Goal: Navigation & Orientation: Find specific page/section

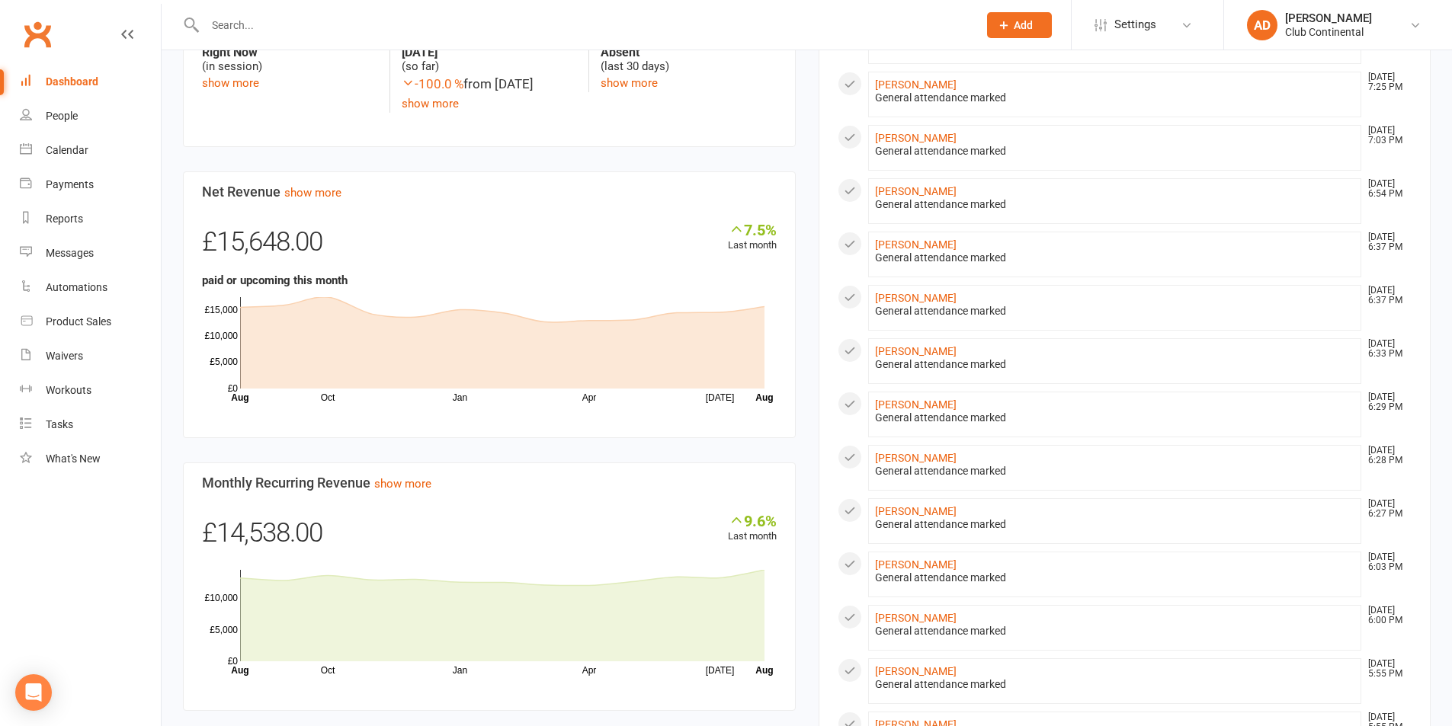
scroll to position [721, 0]
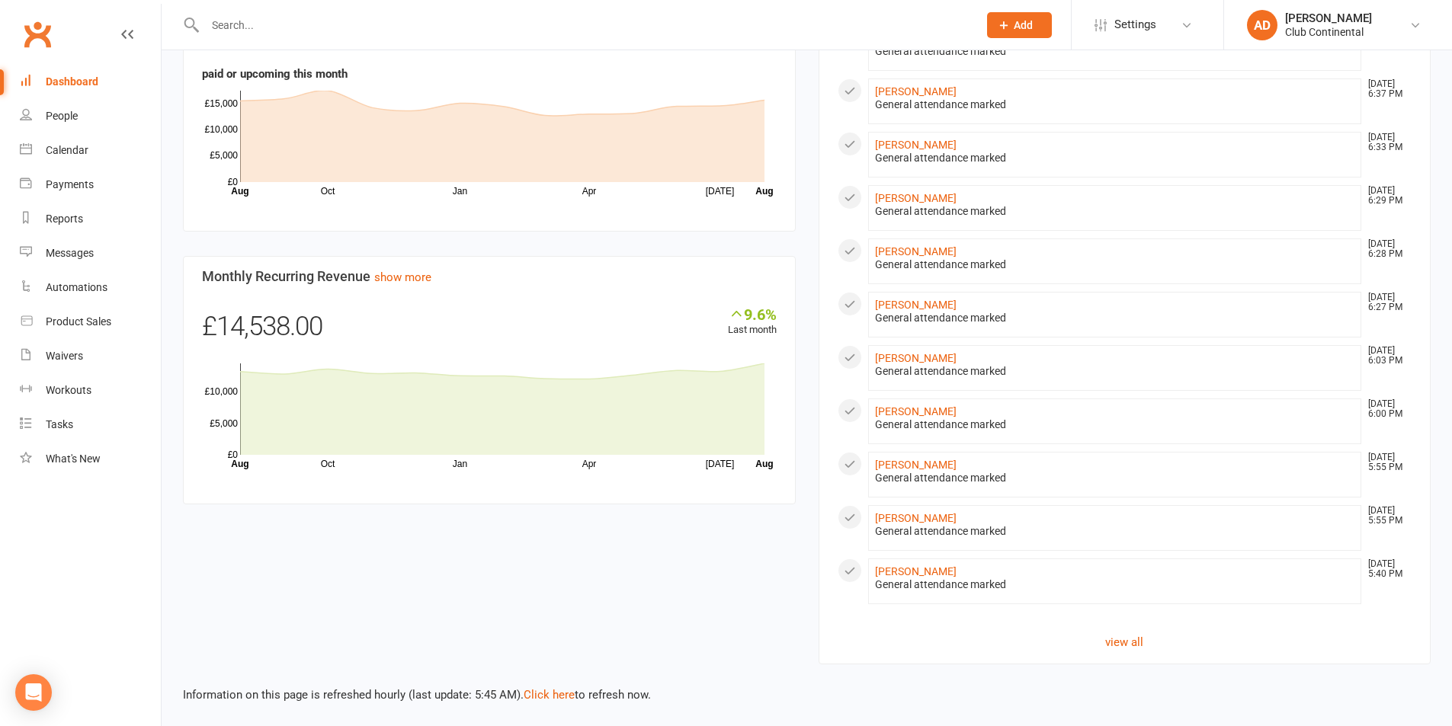
click at [1026, 618] on section "All activities Recent Activity Margaret Jackson Aug 15, 6:38 AM General attenda…" at bounding box center [1124, 77] width 613 height 1177
click at [1129, 639] on link "view all" at bounding box center [1124, 642] width 575 height 18
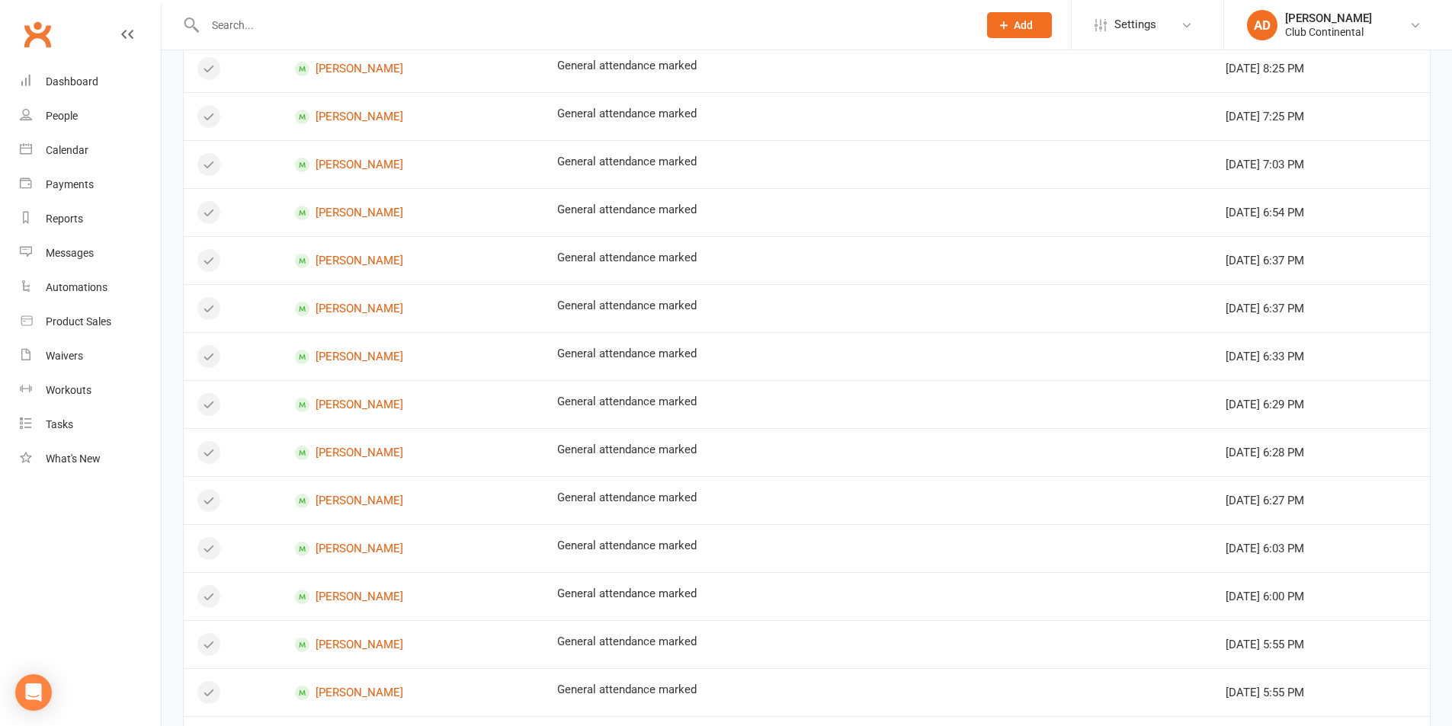
scroll to position [752, 0]
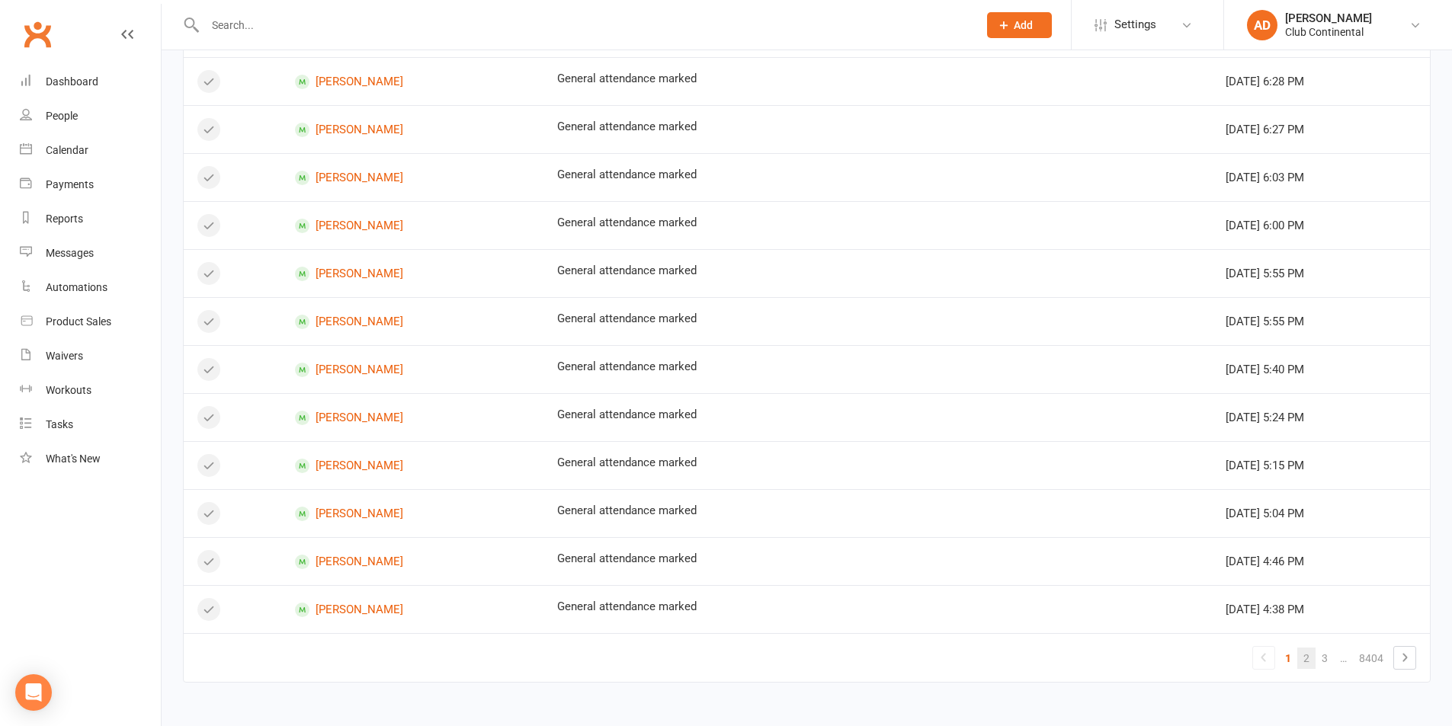
click at [1307, 658] on link "2" at bounding box center [1306, 658] width 18 height 21
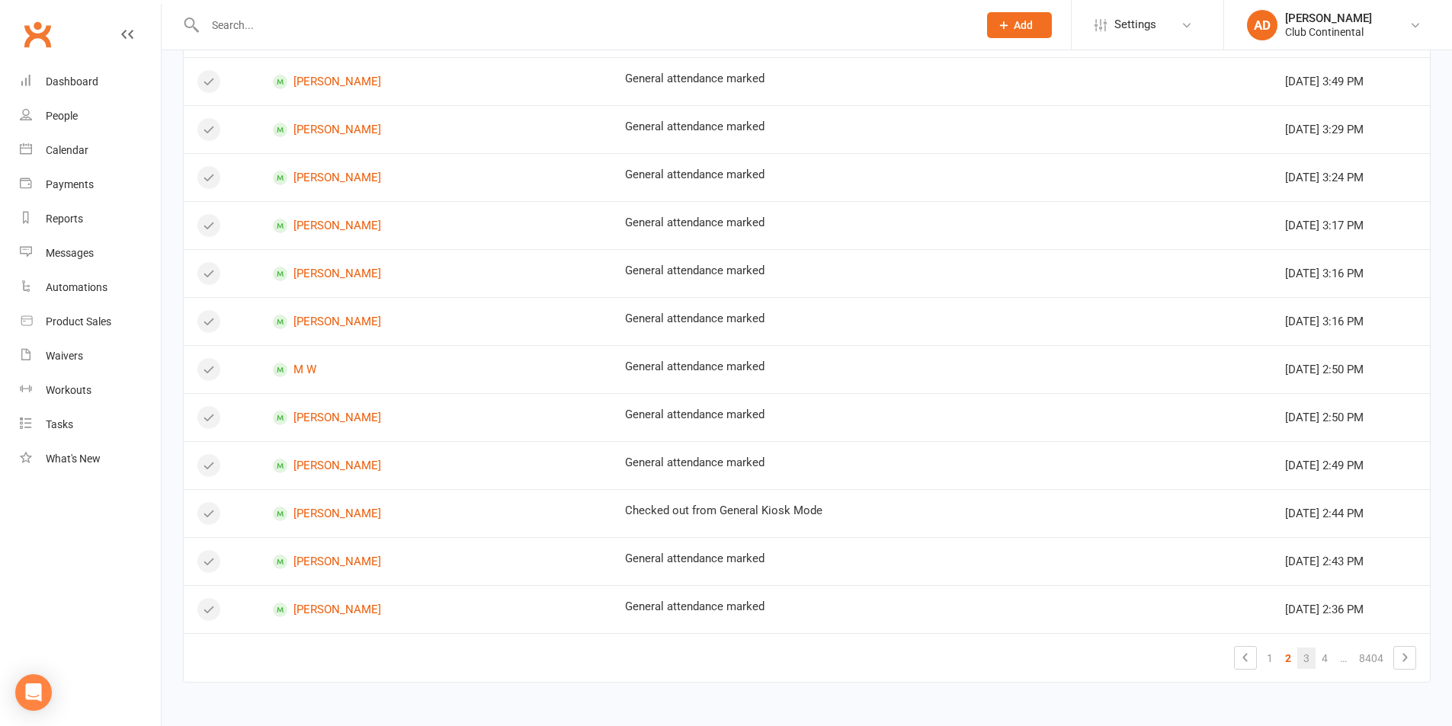
click at [1309, 663] on link "3" at bounding box center [1306, 658] width 18 height 21
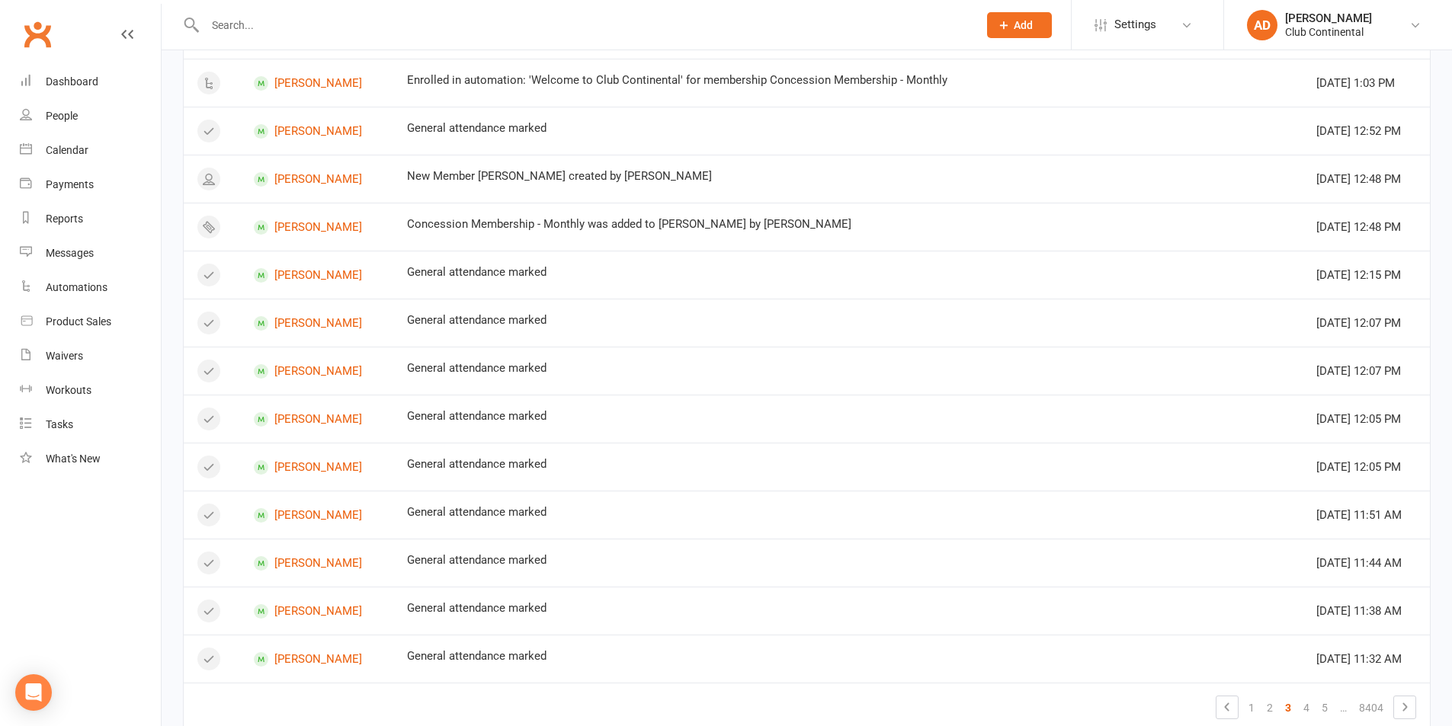
scroll to position [1001, 0]
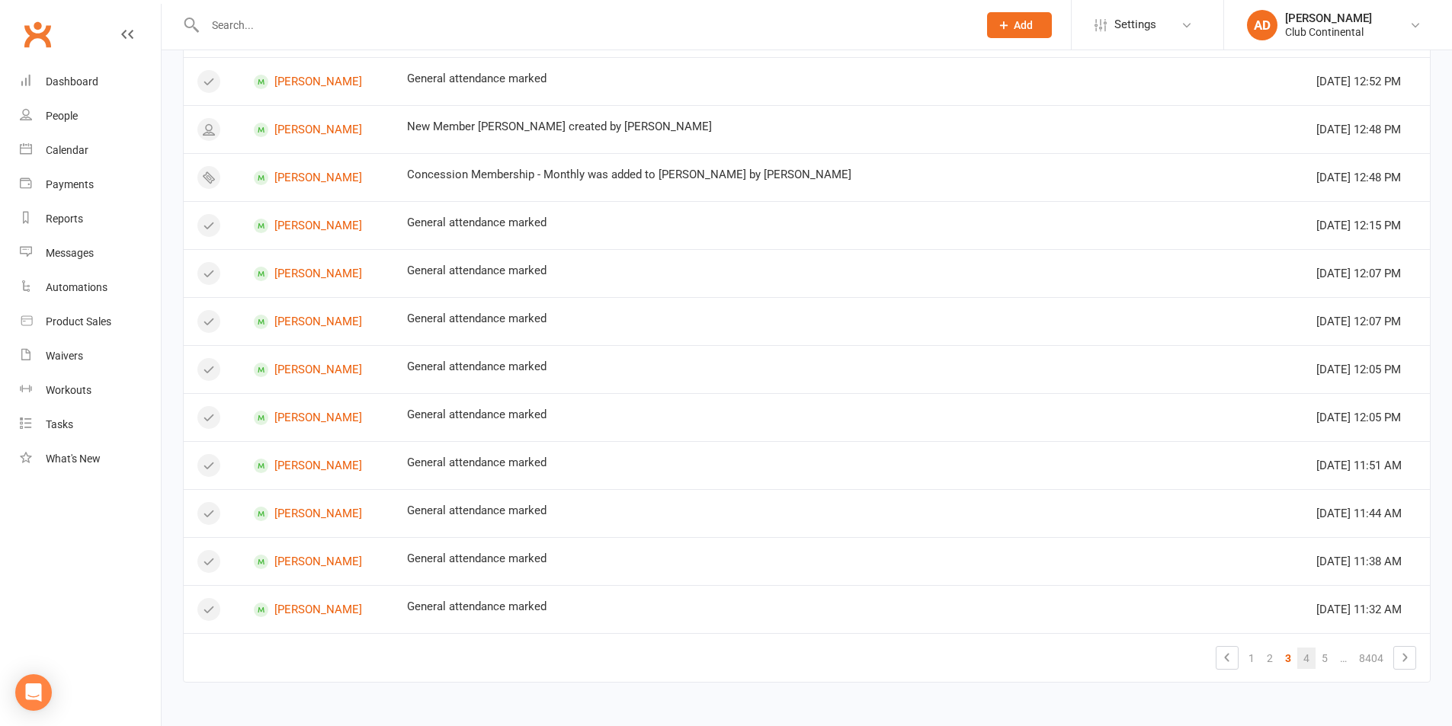
click at [1307, 658] on link "4" at bounding box center [1306, 658] width 18 height 21
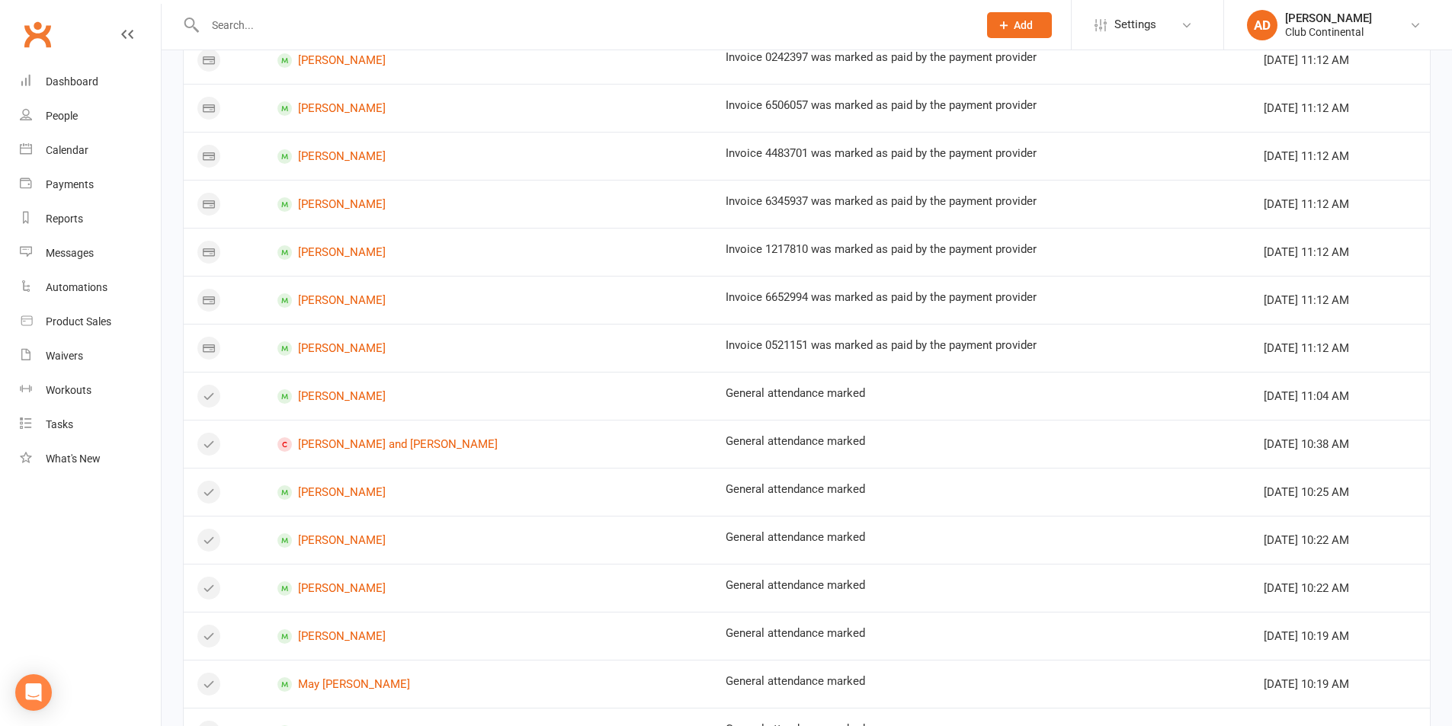
scroll to position [752, 0]
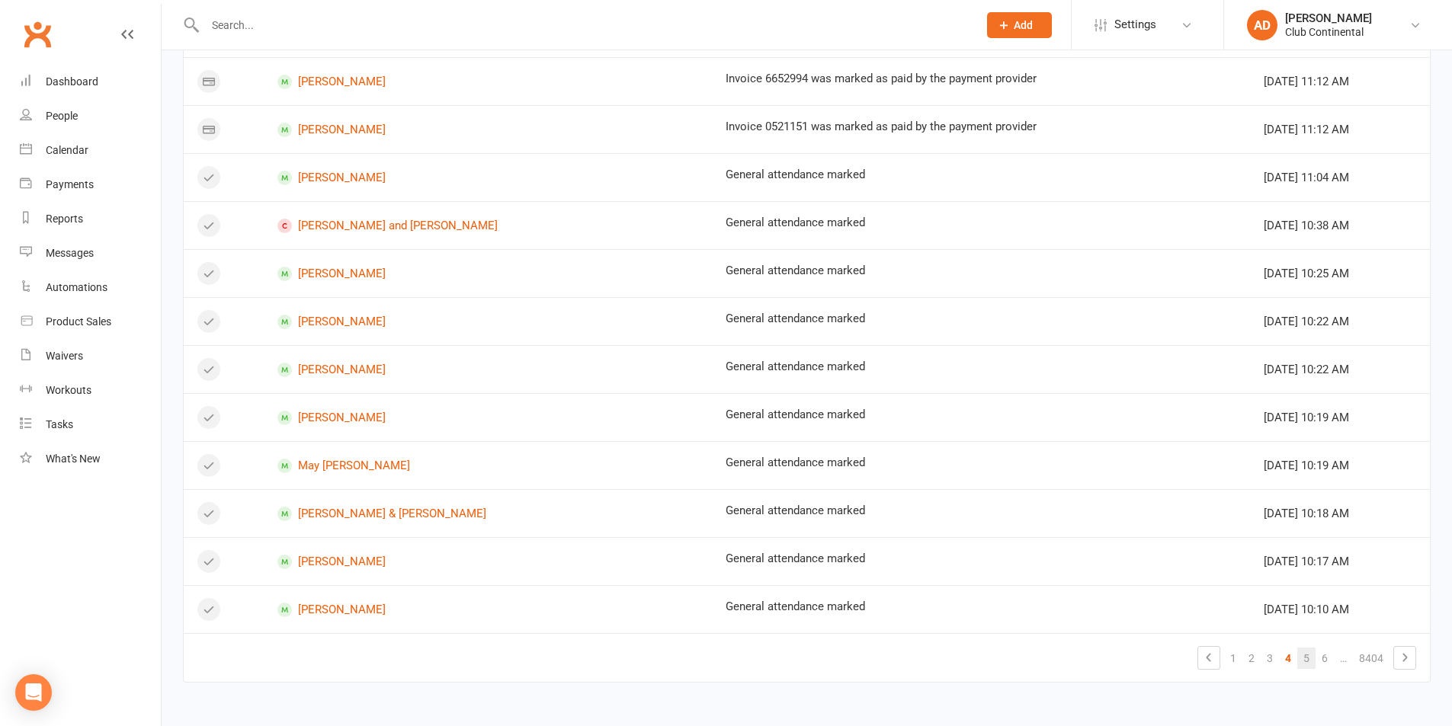
click at [1308, 663] on link "5" at bounding box center [1306, 658] width 18 height 21
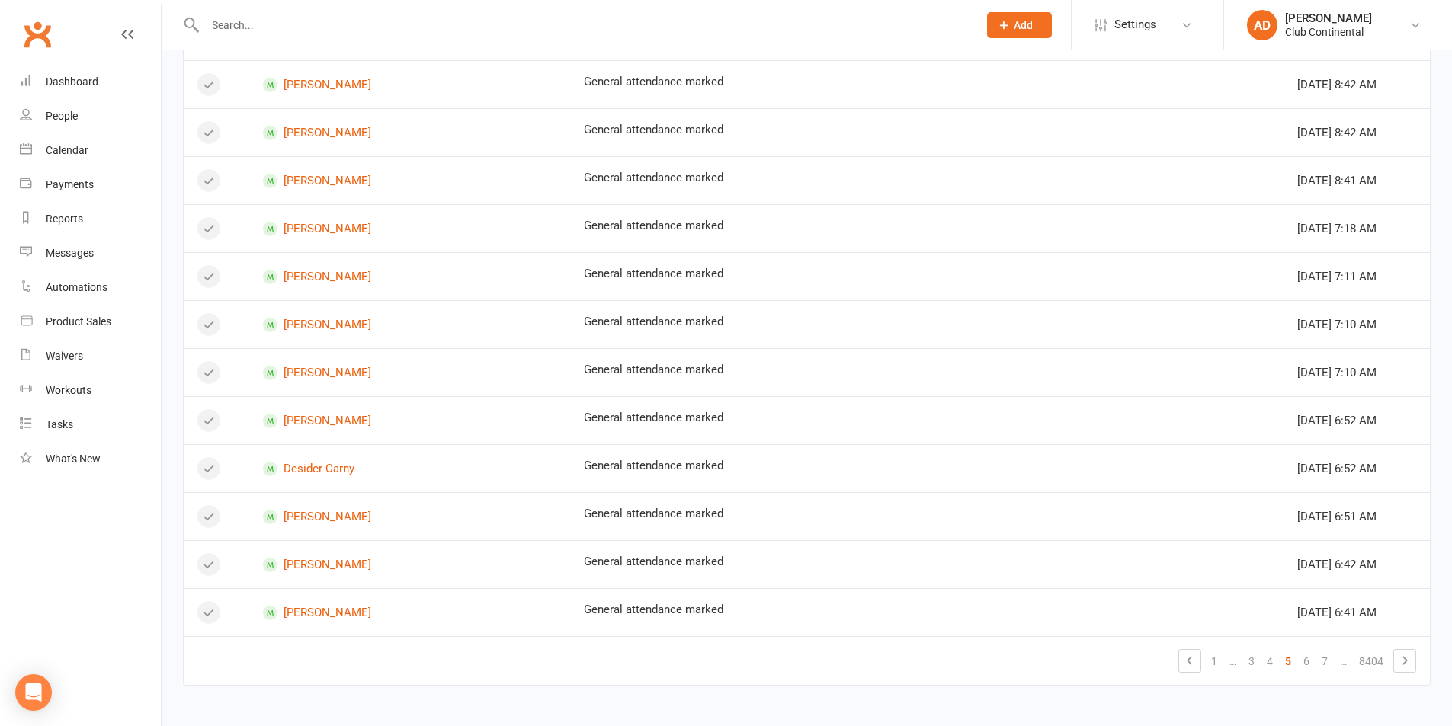
scroll to position [912, 0]
click at [1308, 661] on link "6" at bounding box center [1306, 658] width 18 height 21
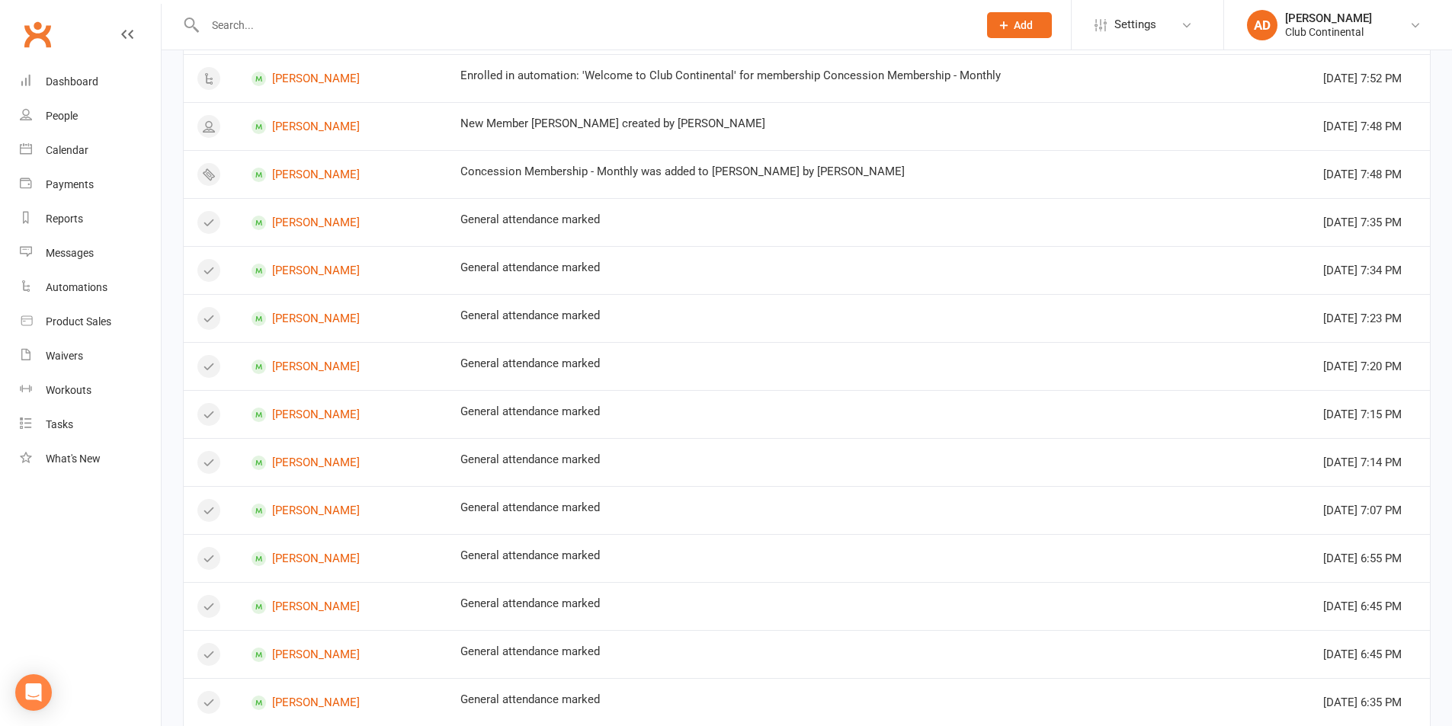
scroll to position [1019, 0]
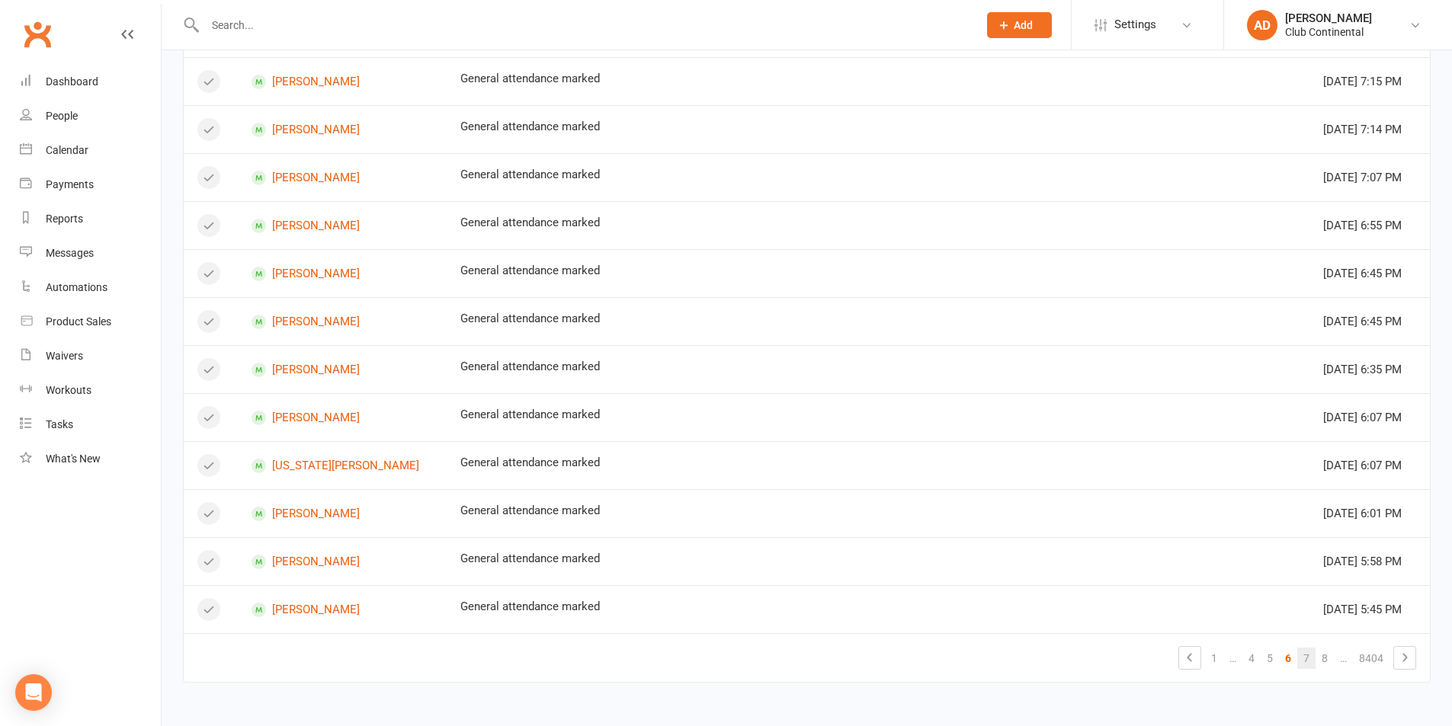
click at [1307, 655] on link "7" at bounding box center [1306, 658] width 18 height 21
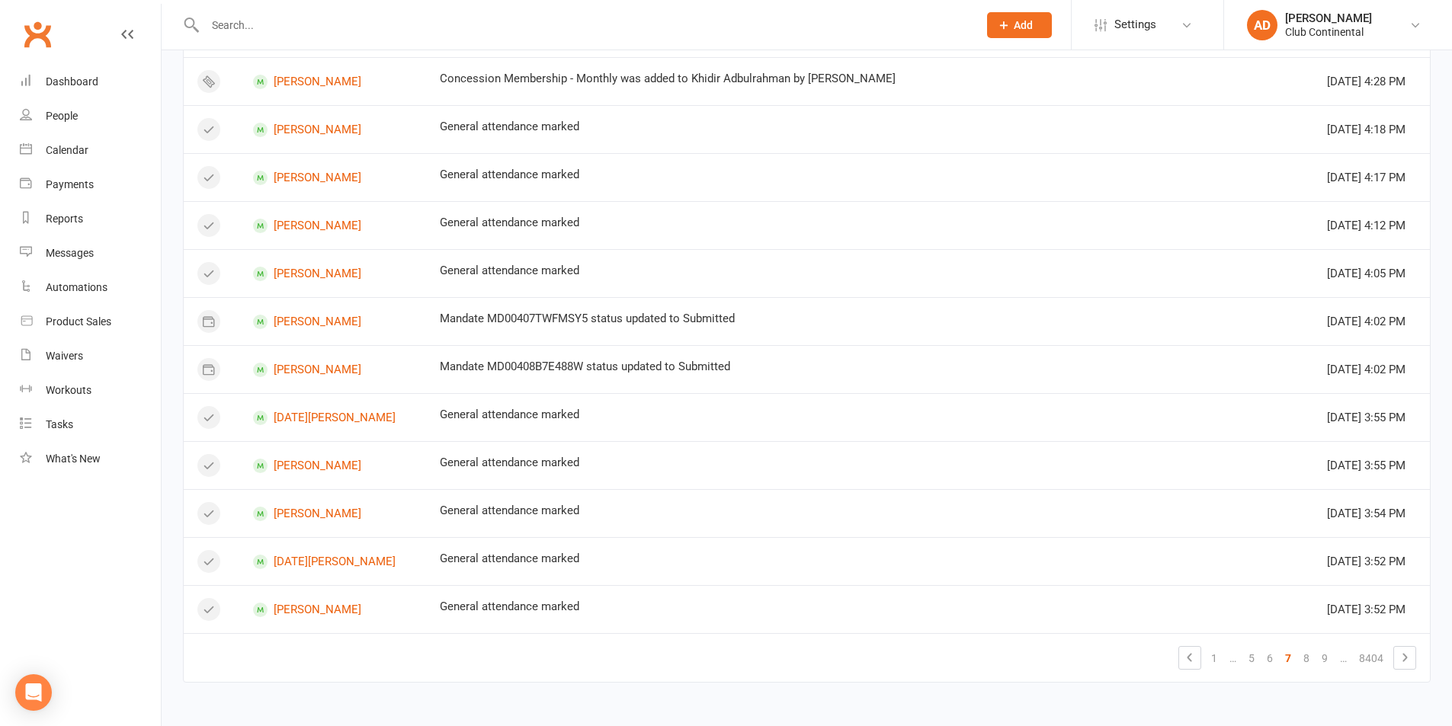
click at [1305, 658] on link "8" at bounding box center [1306, 658] width 18 height 21
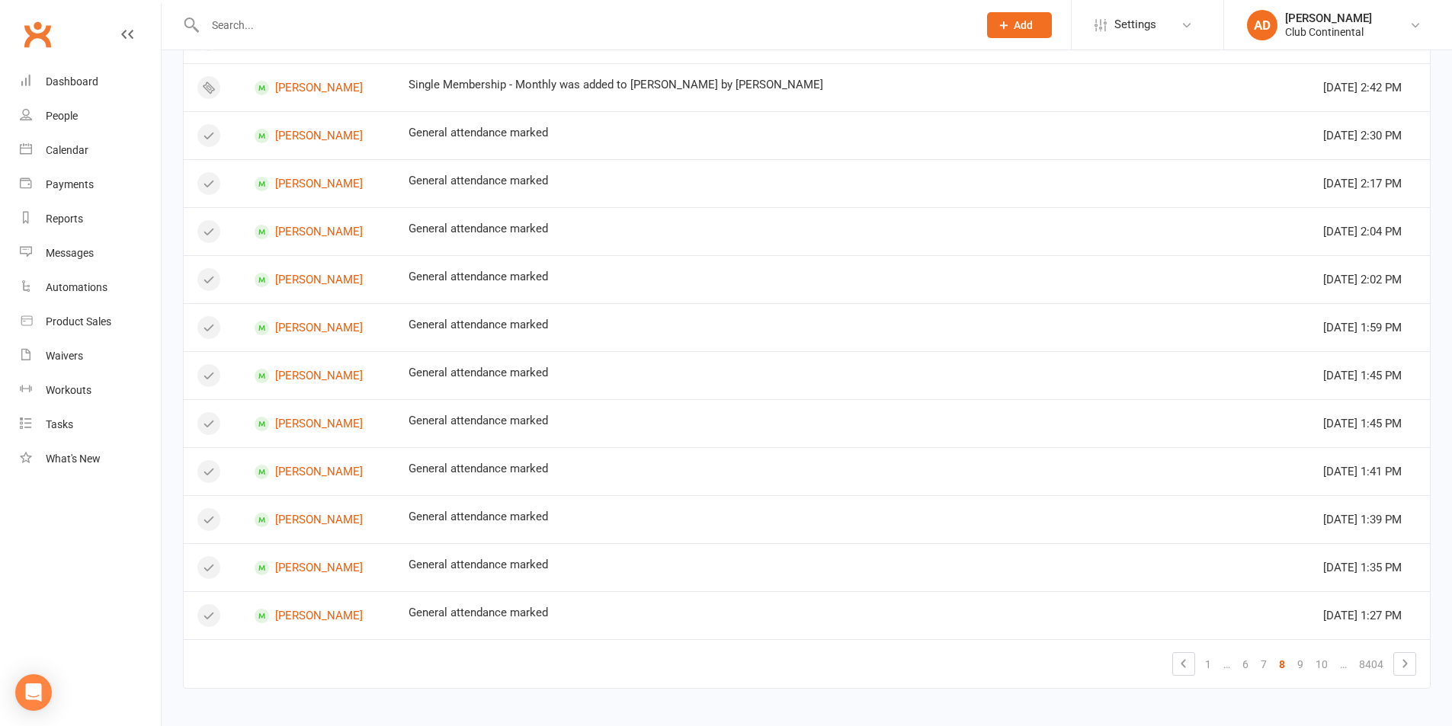
scroll to position [1001, 0]
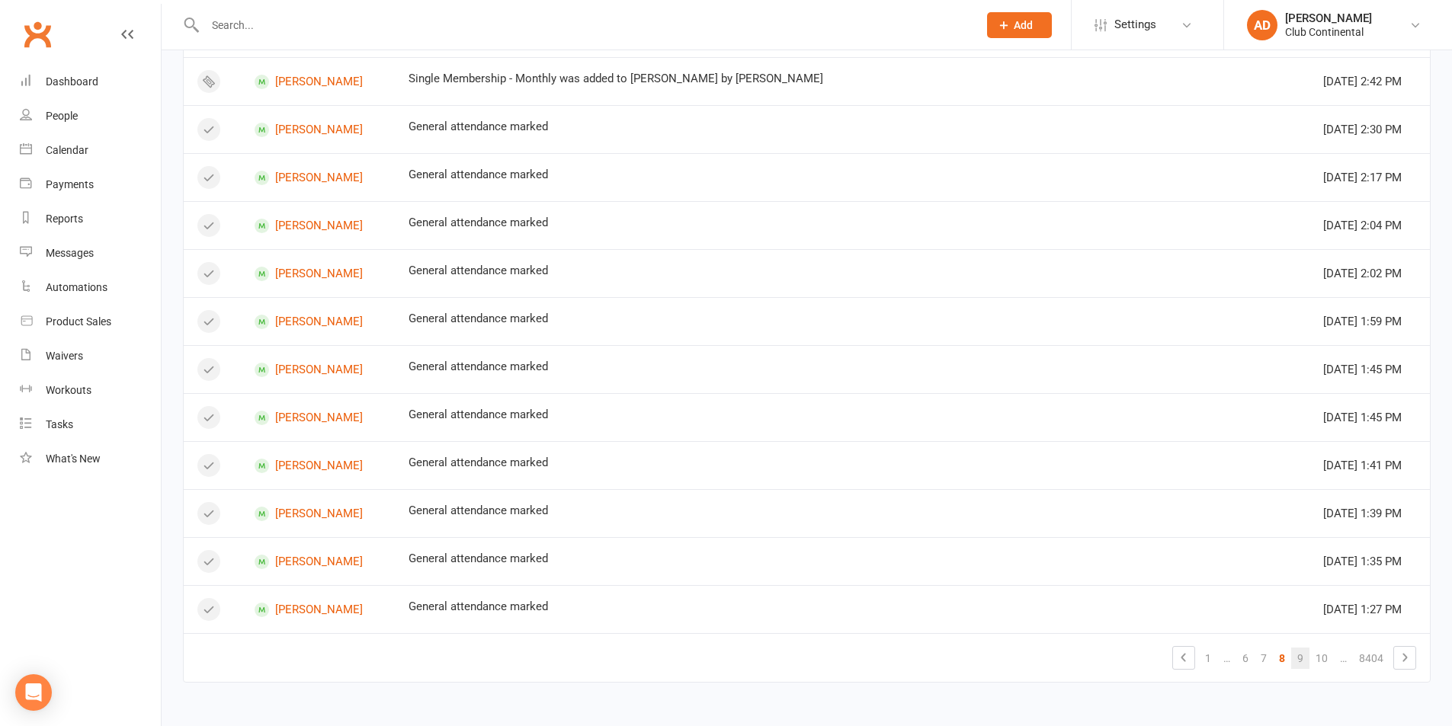
click at [1302, 660] on link "9" at bounding box center [1300, 658] width 18 height 21
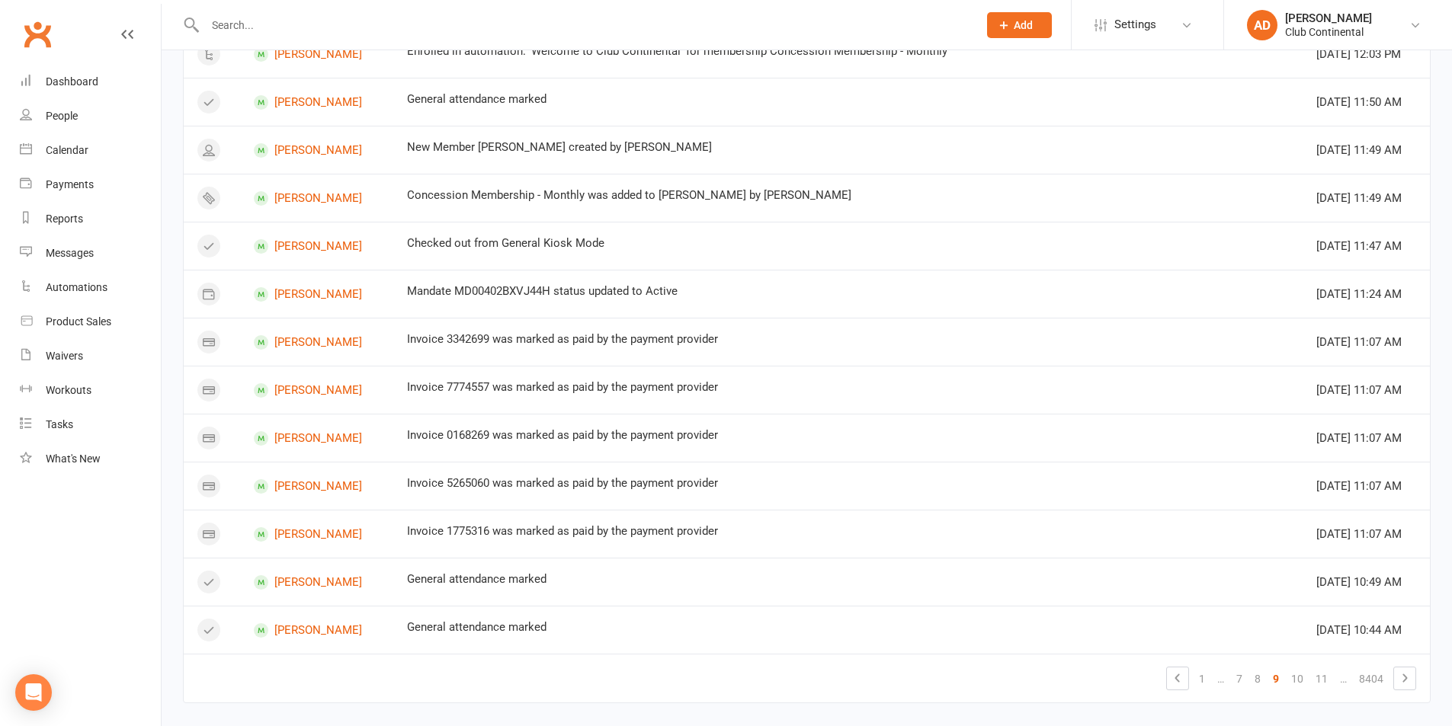
scroll to position [1019, 0]
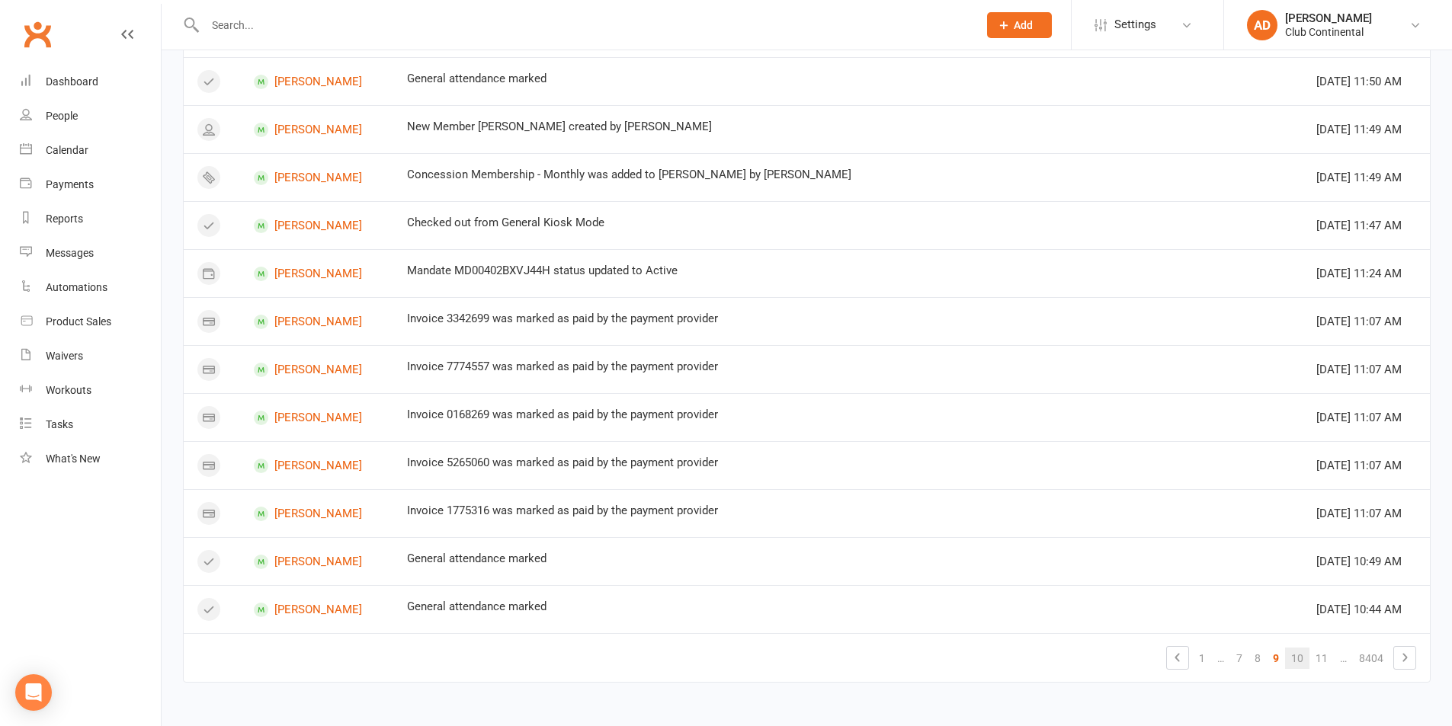
click at [1292, 651] on link "10" at bounding box center [1297, 658] width 24 height 21
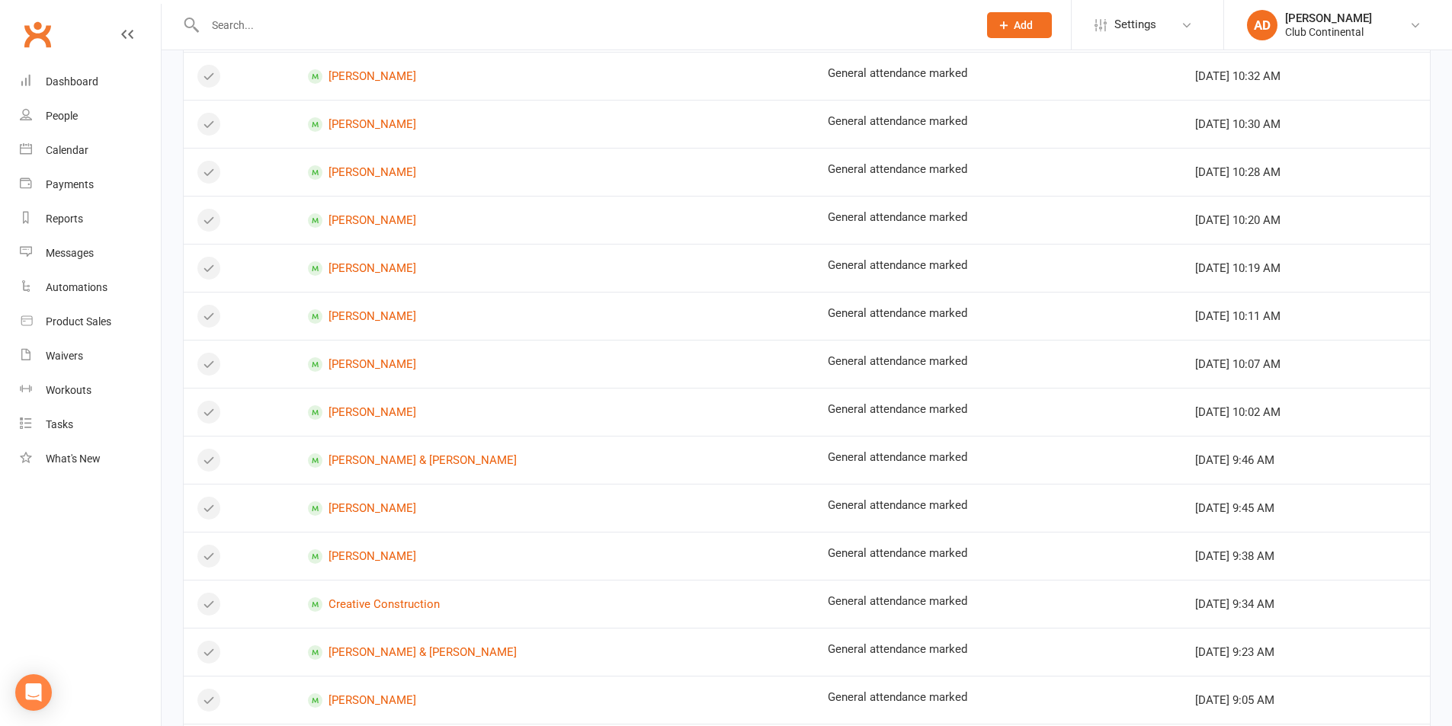
scroll to position [0, 0]
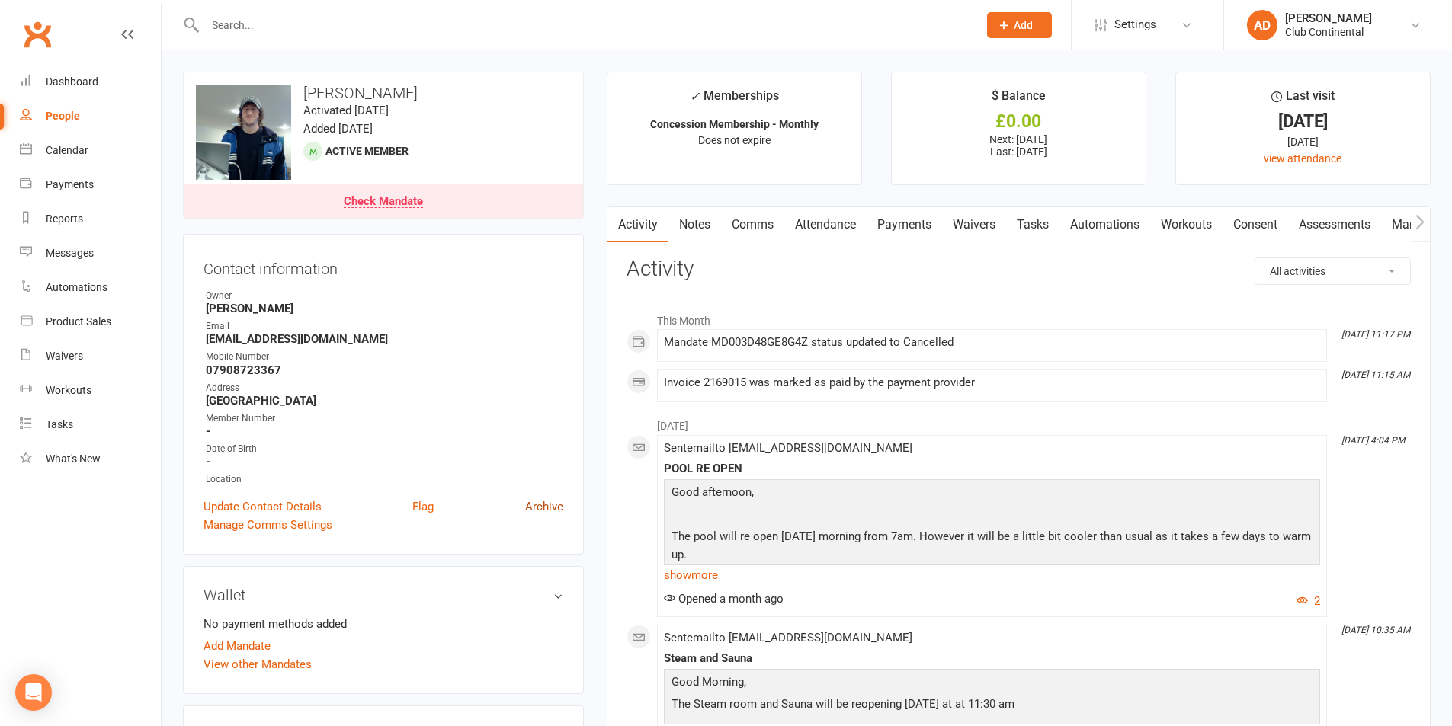
click at [558, 503] on link "Archive" at bounding box center [544, 507] width 38 height 18
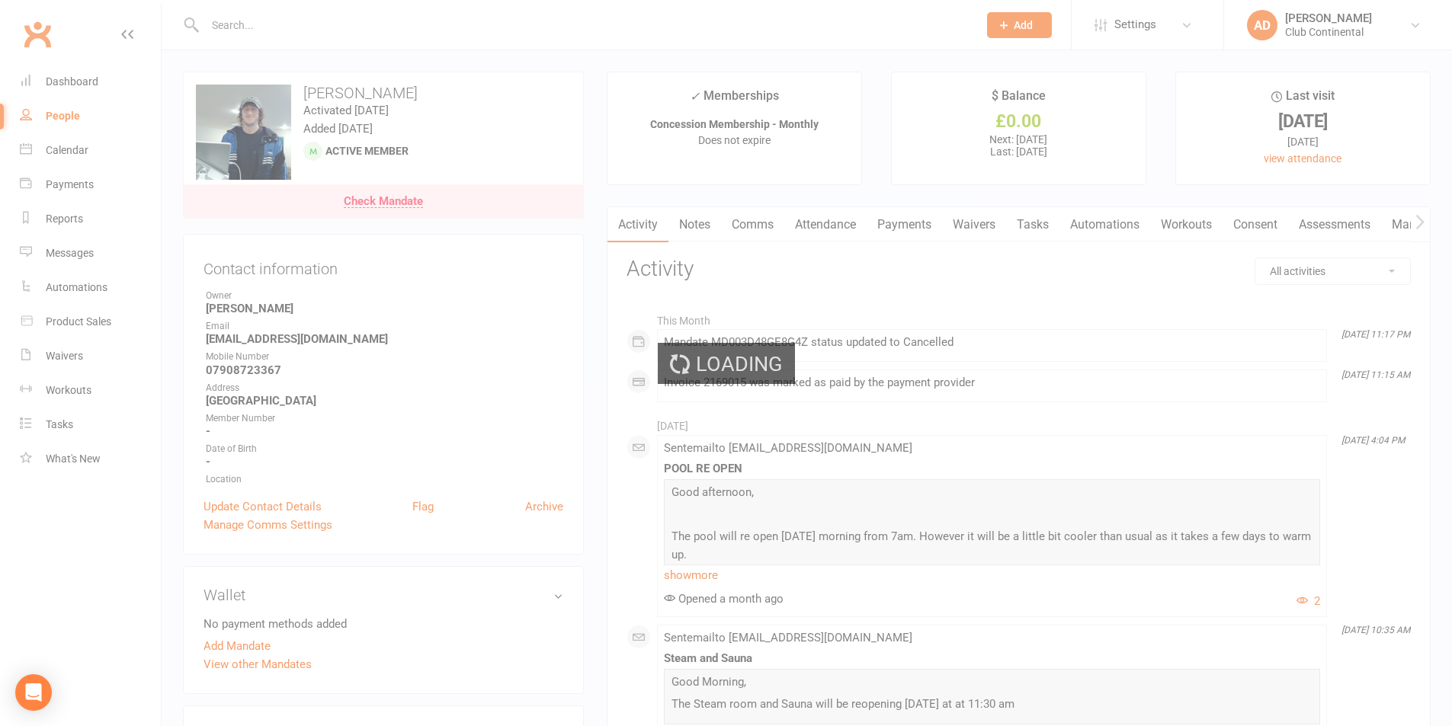
select select "100"
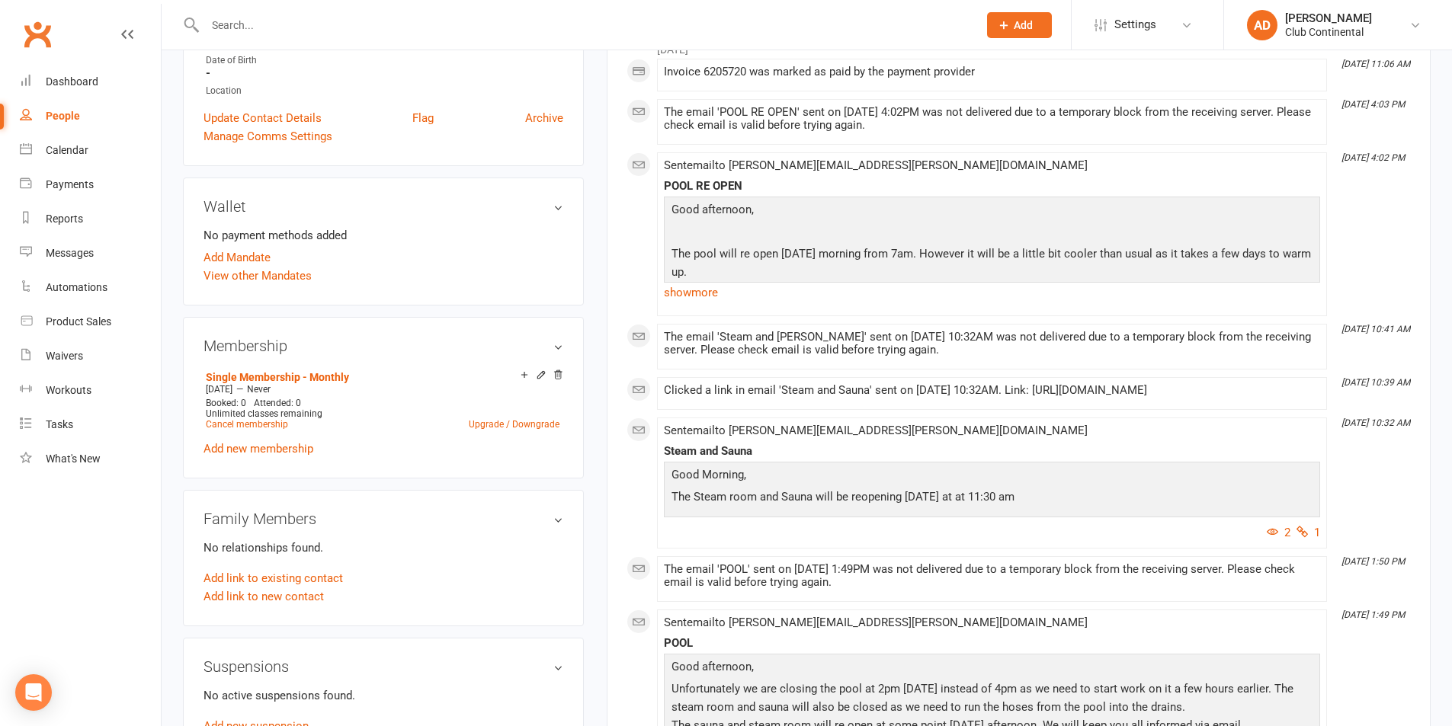
scroll to position [229, 0]
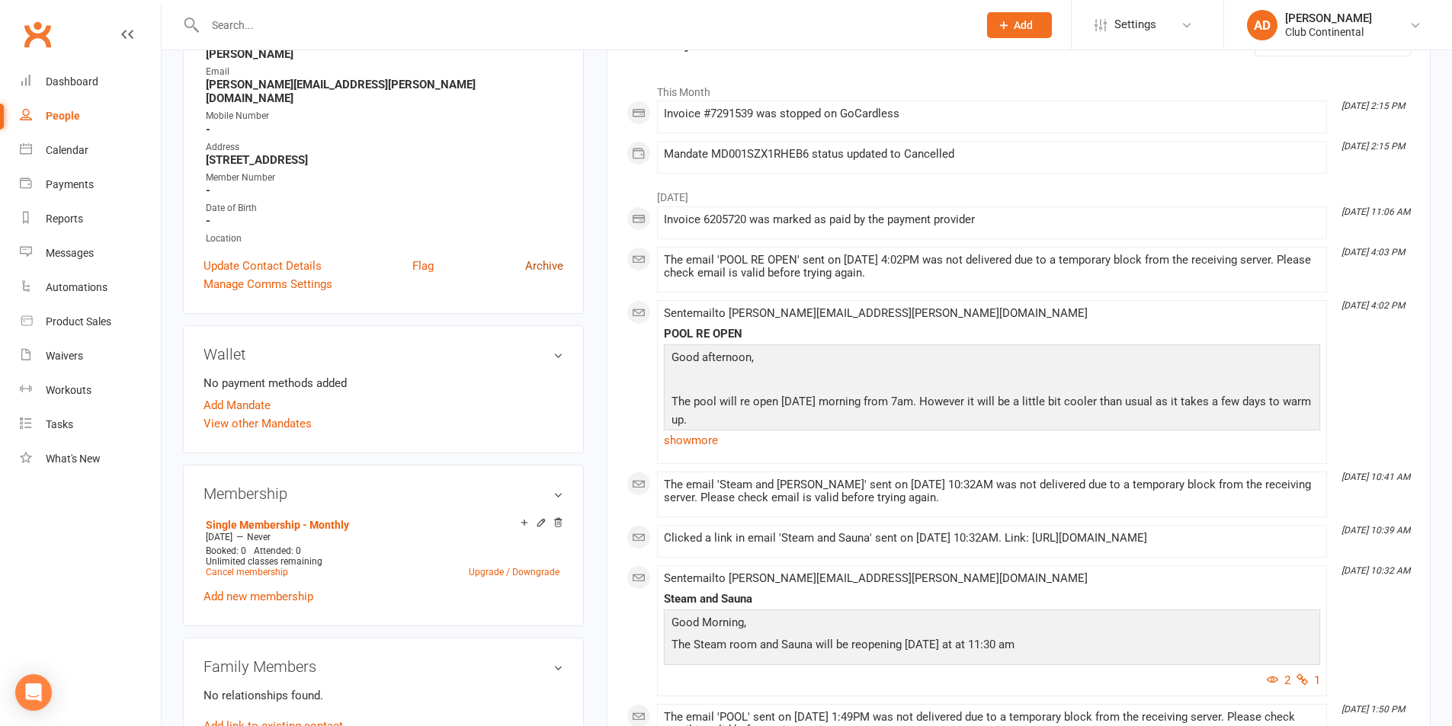
click at [541, 257] on link "Archive" at bounding box center [544, 266] width 38 height 18
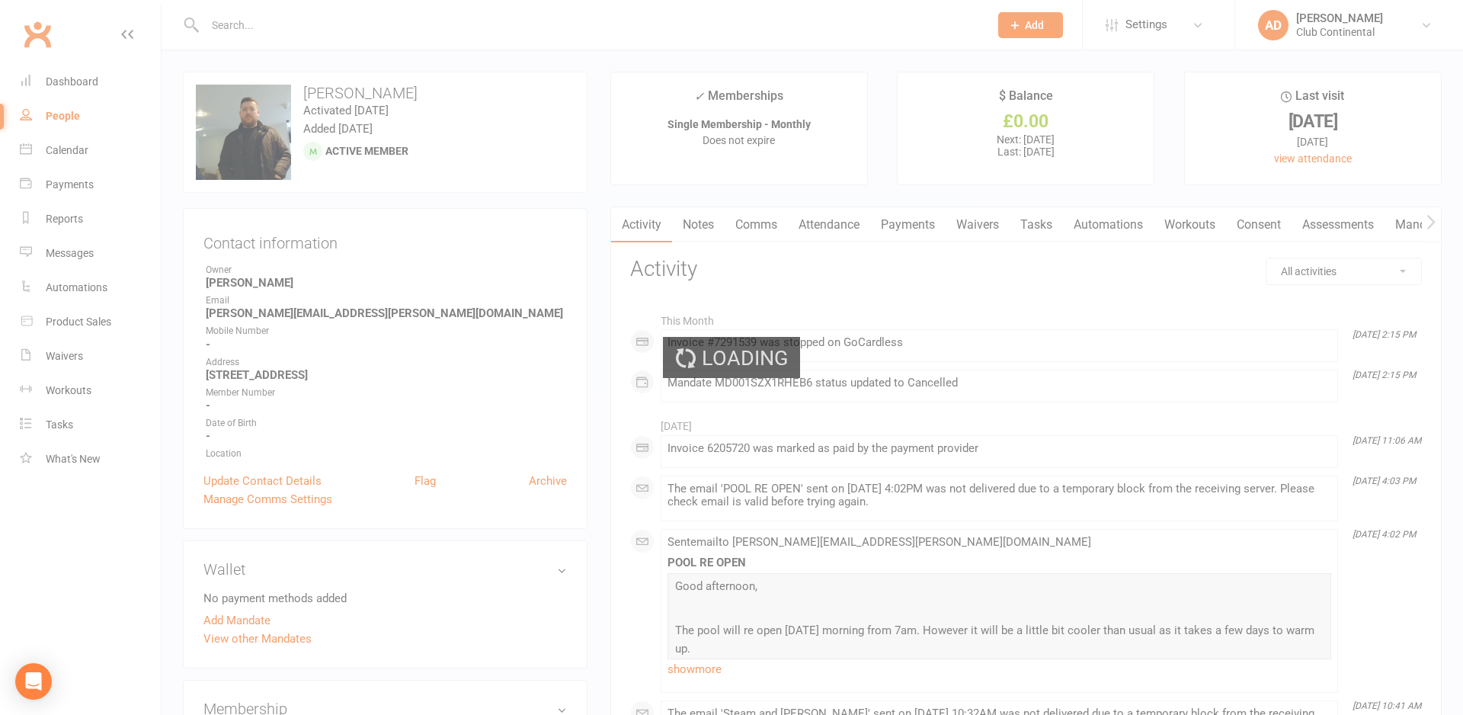
select select "100"
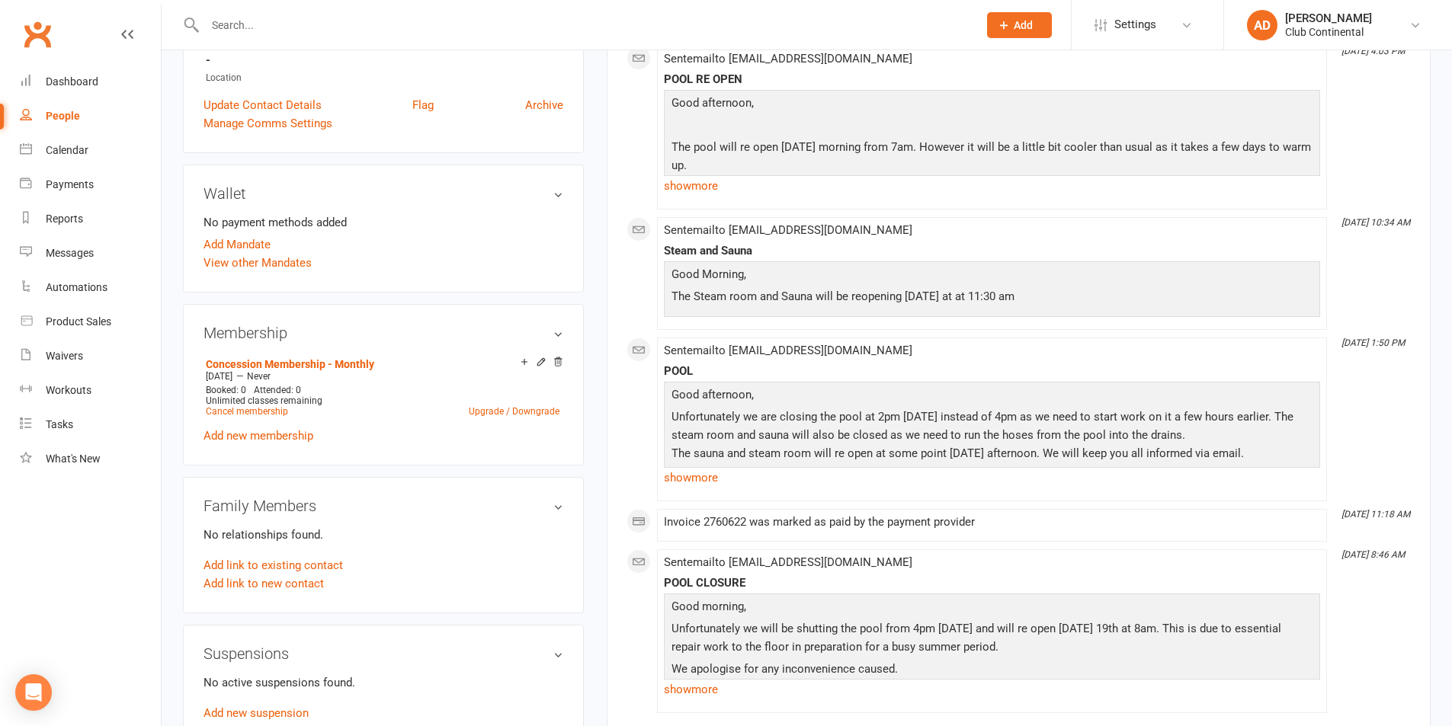
scroll to position [381, 0]
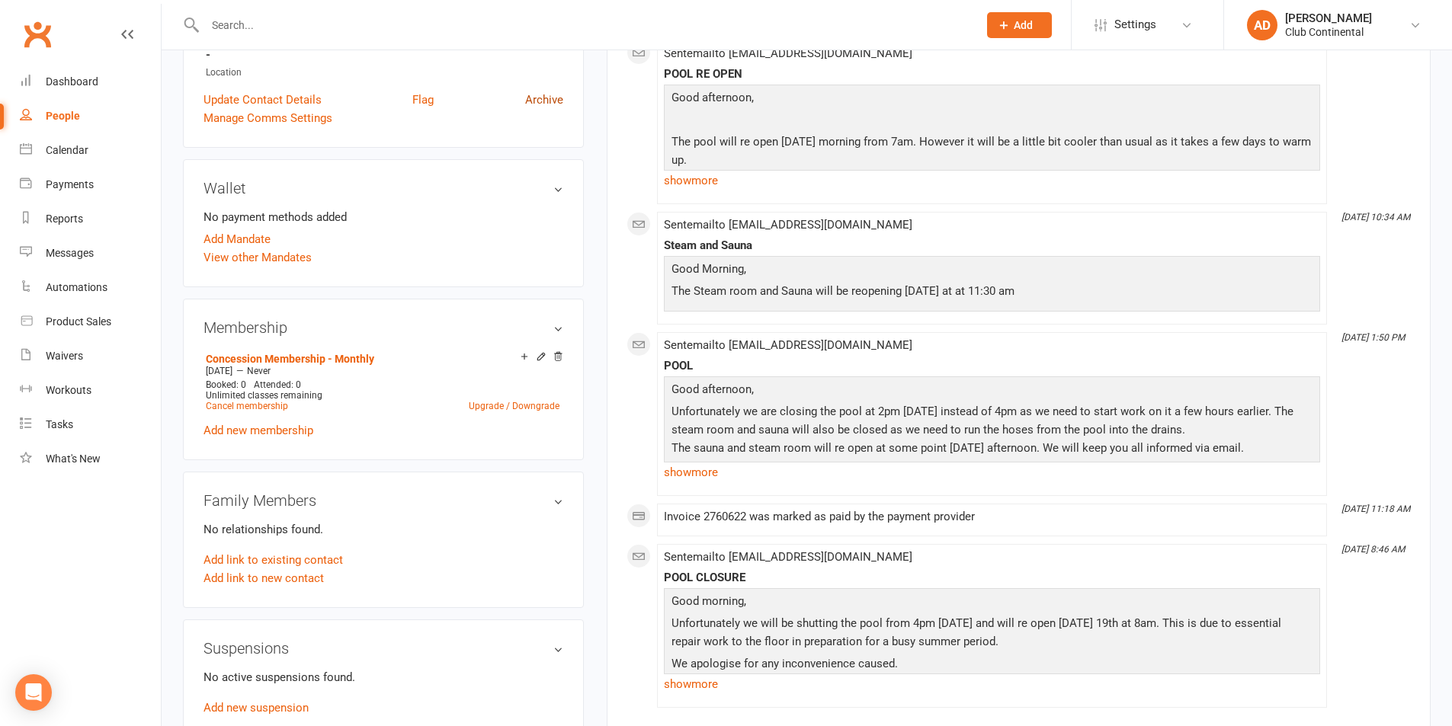
click at [541, 103] on link "Archive" at bounding box center [544, 100] width 38 height 18
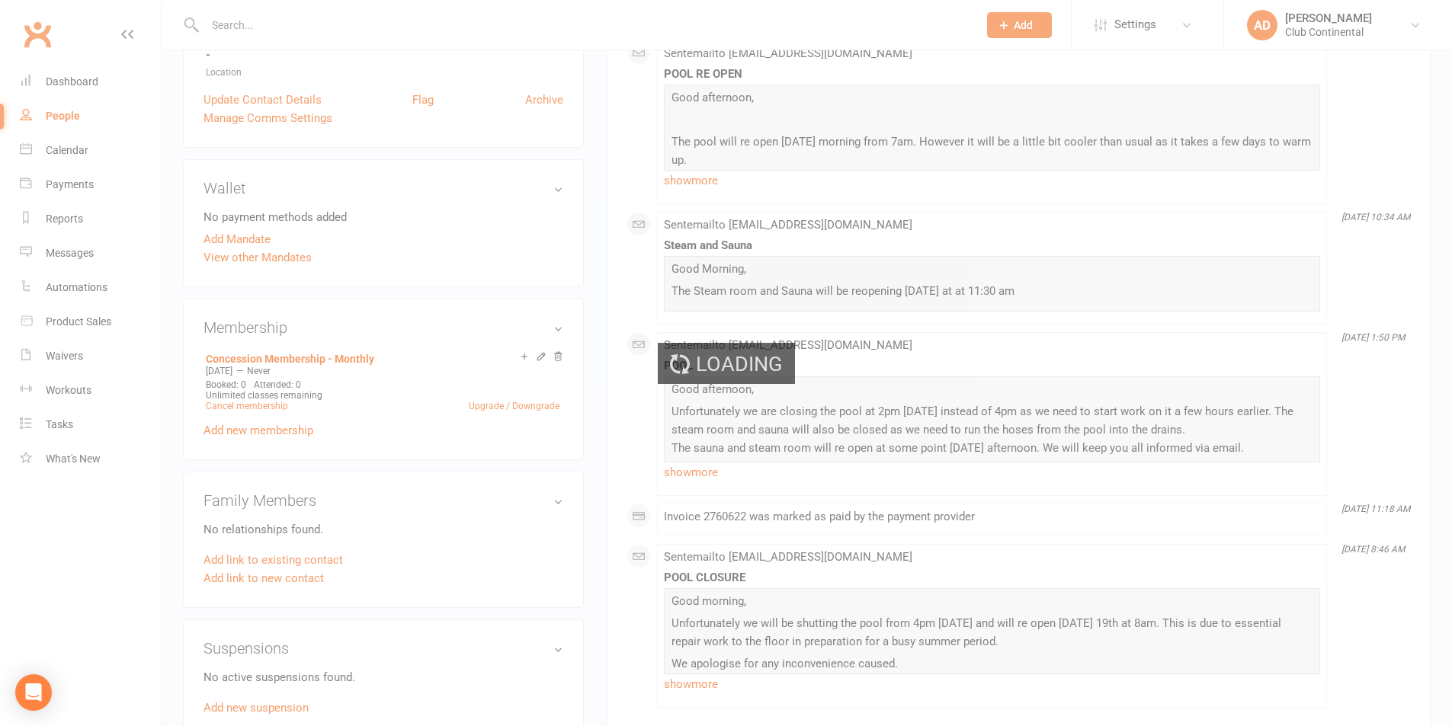
select select "100"
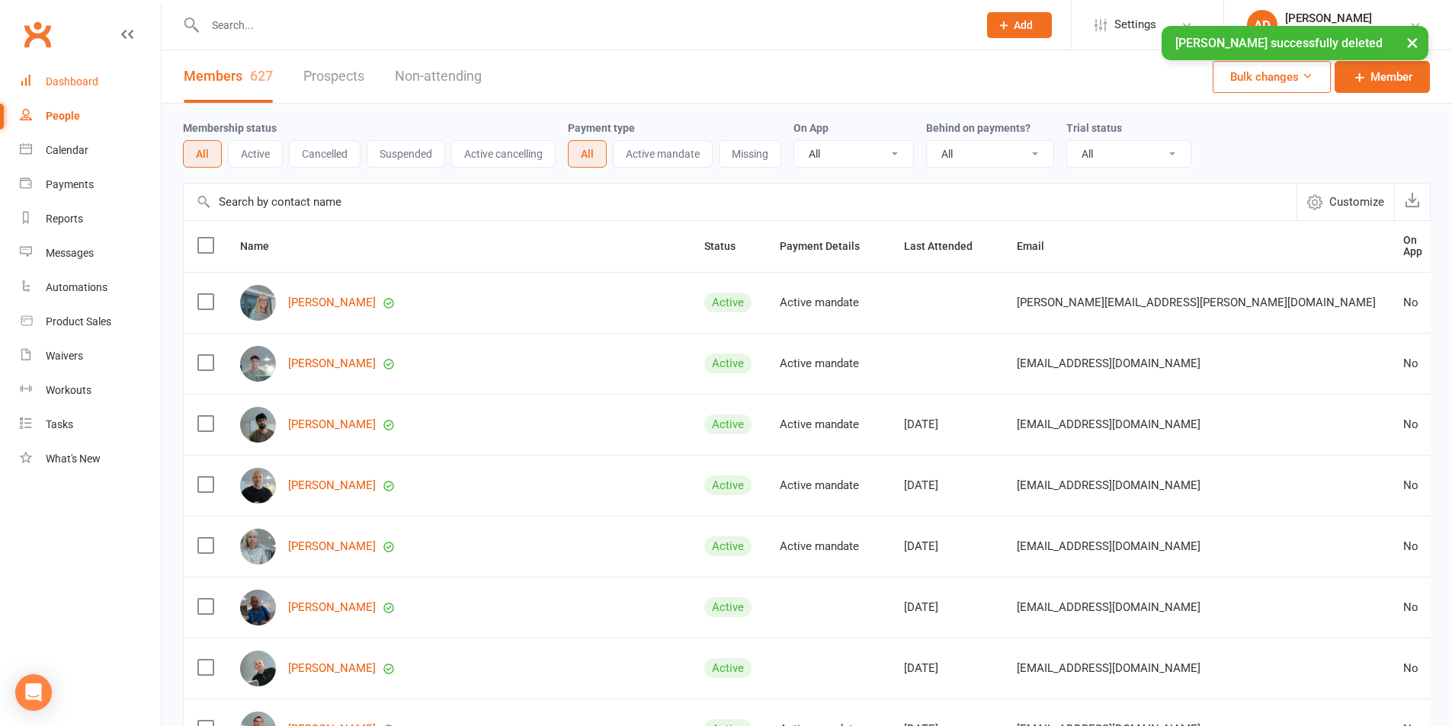
click at [59, 81] on div "Dashboard" at bounding box center [72, 81] width 53 height 12
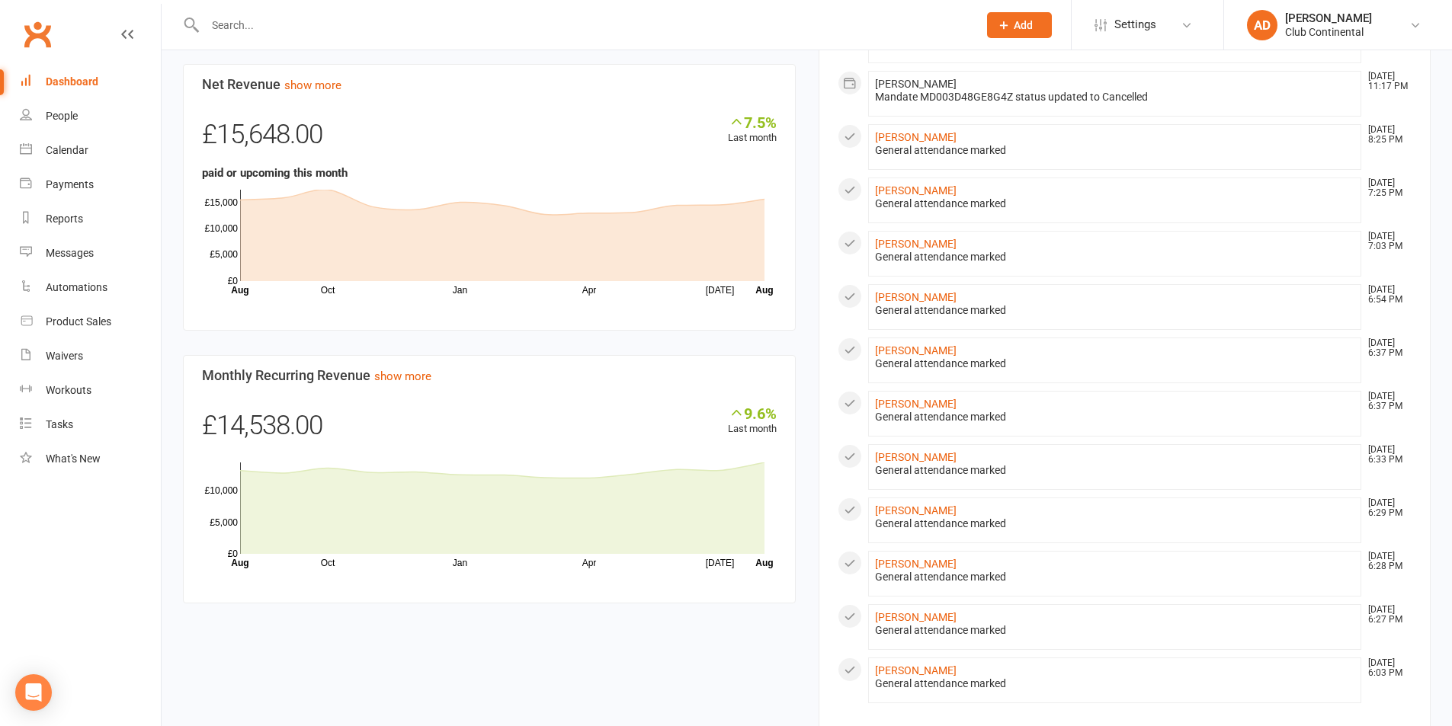
scroll to position [721, 0]
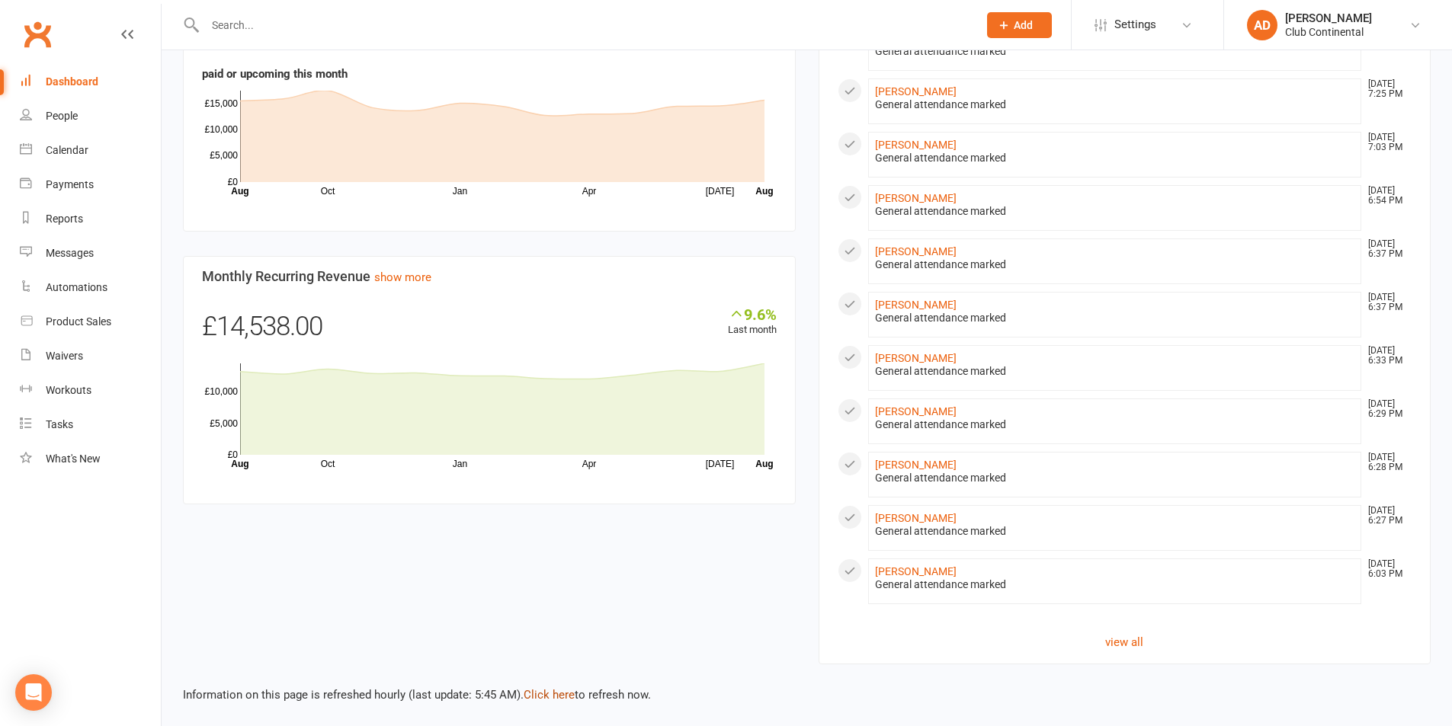
click at [555, 693] on link "Click here" at bounding box center [548, 695] width 51 height 14
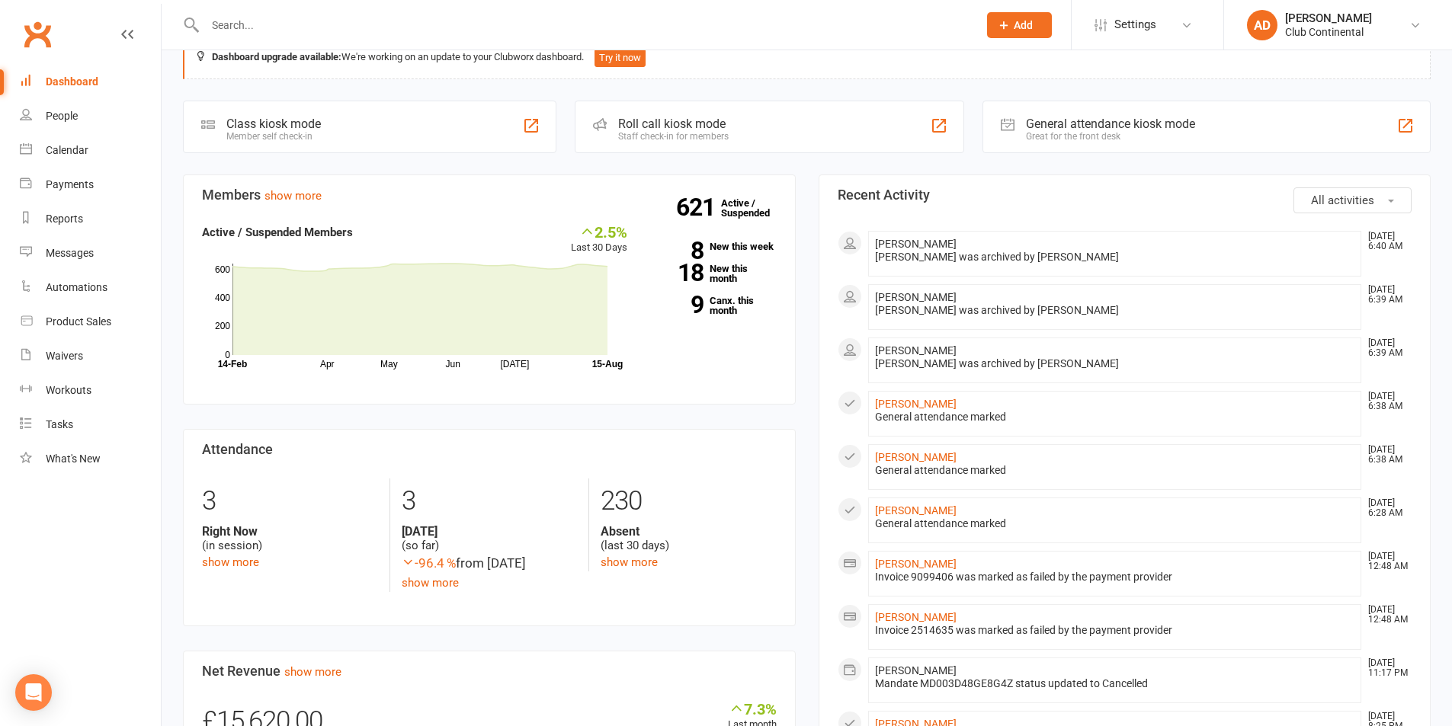
scroll to position [0, 0]
